Goal: Transaction & Acquisition: Purchase product/service

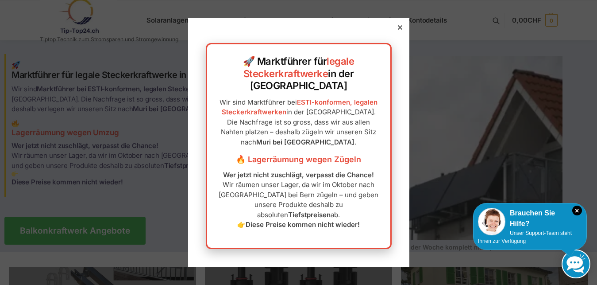
click at [401, 41] on div "🚀 Marktführer für legale Steckerkraftwerke in der Schweiz Wir sind Marktführer …" at bounding box center [298, 142] width 221 height 248
click at [398, 30] on icon at bounding box center [400, 27] width 4 height 4
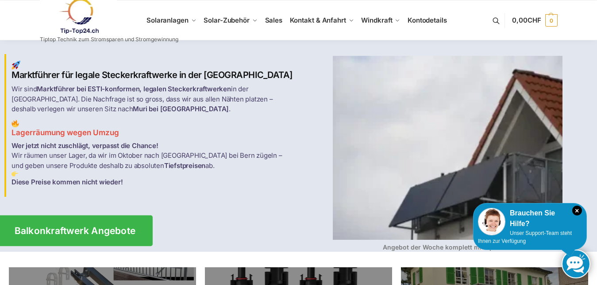
click at [104, 227] on span "Balkonkraftwerk Angebote" at bounding box center [75, 230] width 121 height 9
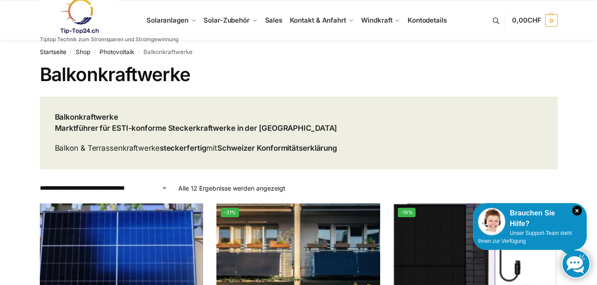
click at [40, 183] on select "**********" at bounding box center [104, 187] width 128 height 9
drag, startPoint x: 157, startPoint y: 188, endPoint x: 417, endPoint y: 131, distance: 266.2
click at [417, 131] on header "Balkonkraftwerke Marktführer für ESTI-konforme Steckerkraftwerke in der Schweiz…" at bounding box center [299, 133] width 518 height 73
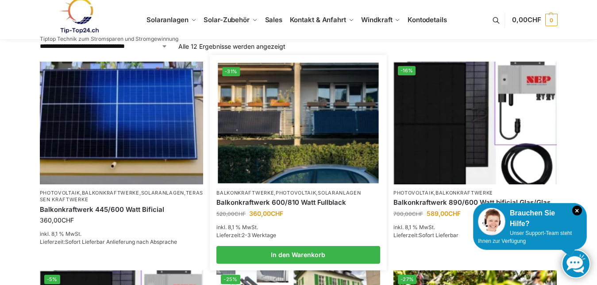
scroll to position [135, 0]
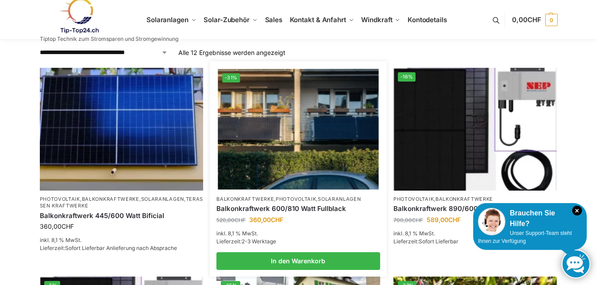
click at [285, 206] on link "Balkonkraftwerk 600/810 Watt Fullblack" at bounding box center [298, 208] width 164 height 9
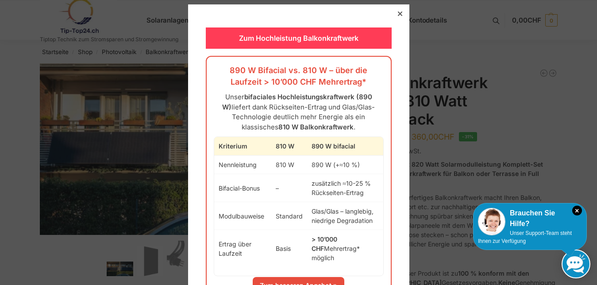
drag, startPoint x: 397, startPoint y: 11, endPoint x: 385, endPoint y: 46, distance: 36.4
click at [396, 12] on div at bounding box center [400, 14] width 8 height 8
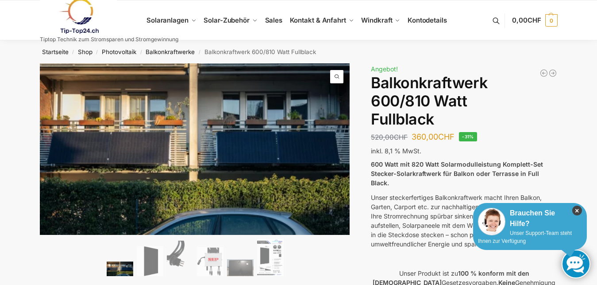
click at [579, 210] on icon "×" at bounding box center [577, 210] width 10 height 10
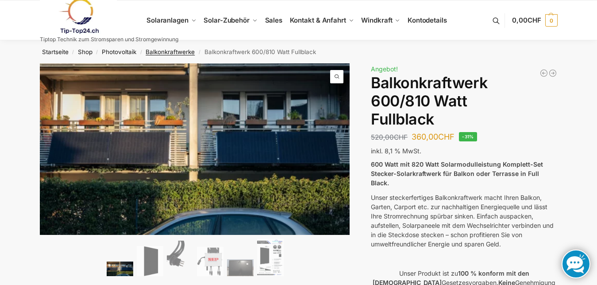
click at [179, 53] on link "Balkonkraftwerke" at bounding box center [170, 51] width 49 height 7
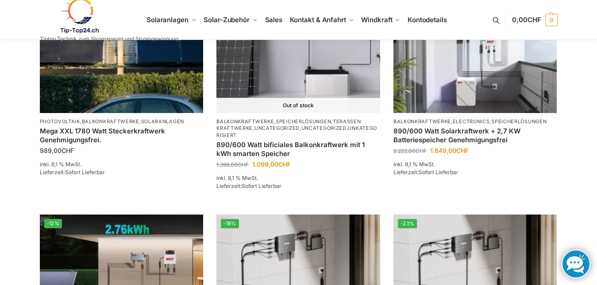
scroll to position [813, 0]
